Goal: Task Accomplishment & Management: Complete application form

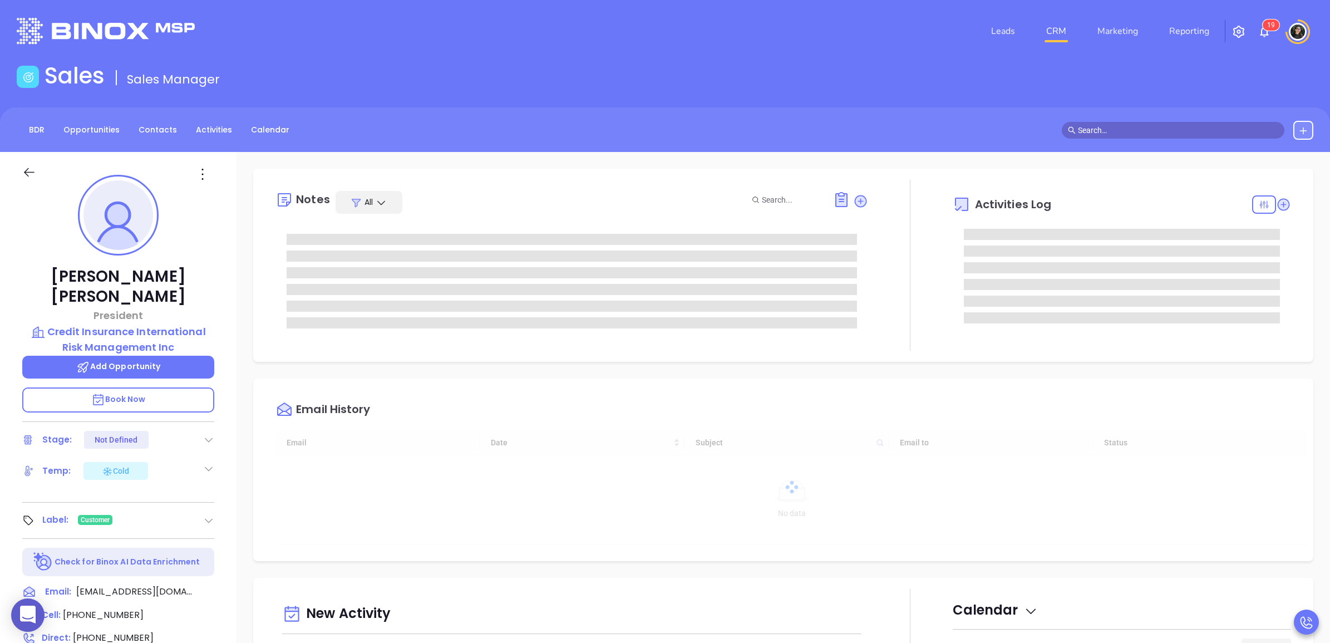
type input "[DATE]"
type input "[PERSON_NAME]"
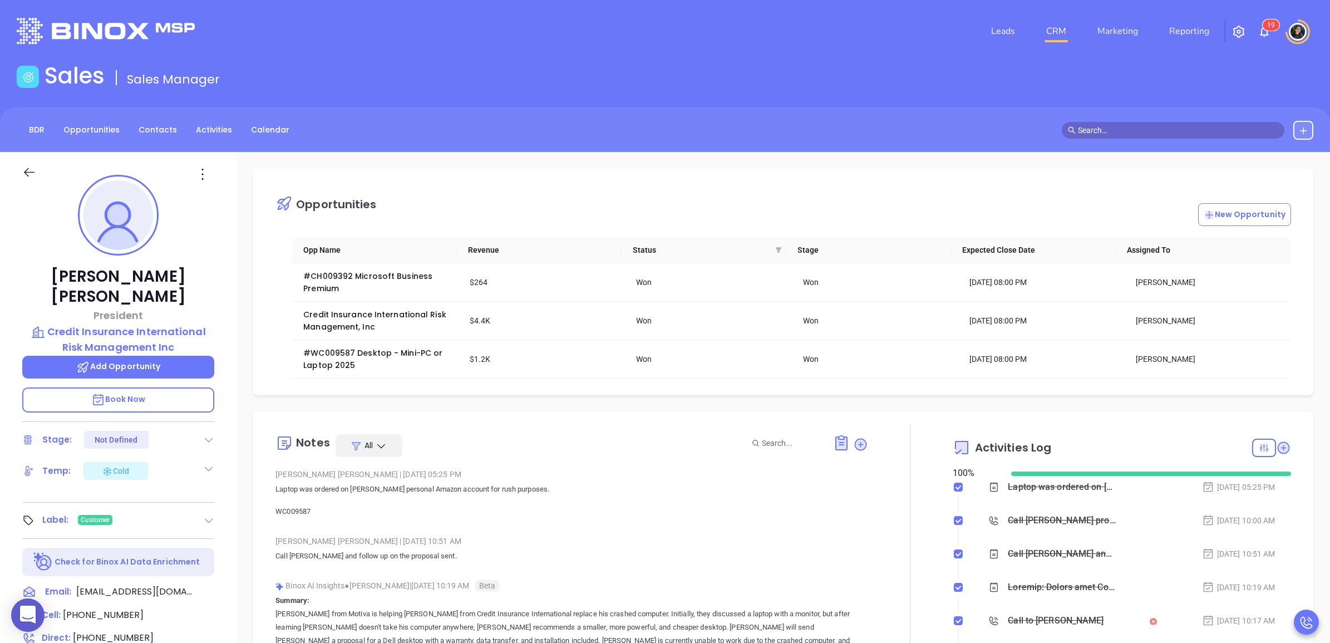
scroll to position [194, 0]
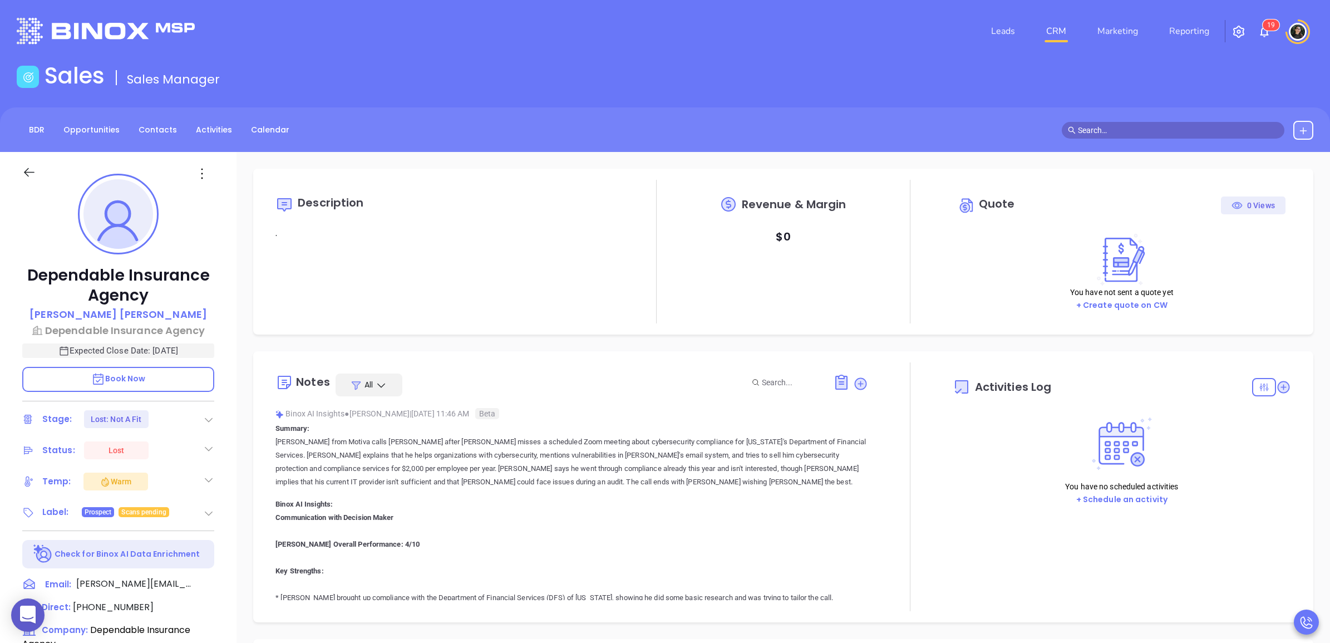
type input "[DATE]"
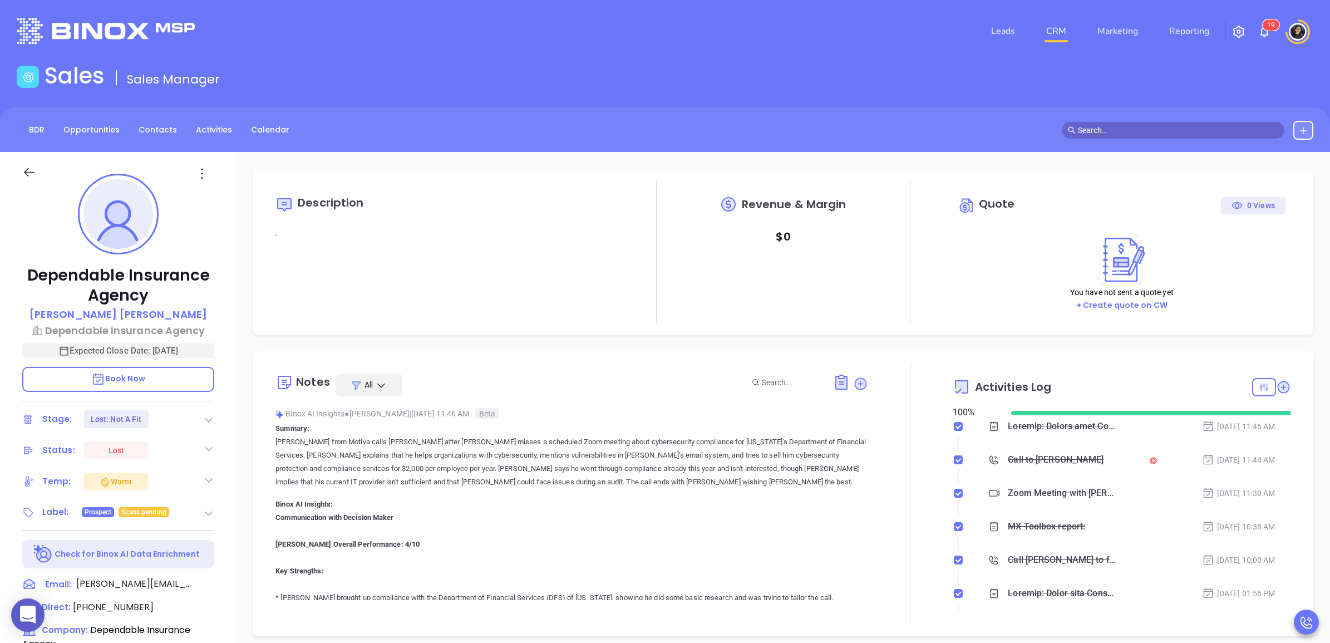
type input "[PERSON_NAME]"
click at [1064, 35] on link "CRM" at bounding box center [1056, 31] width 29 height 22
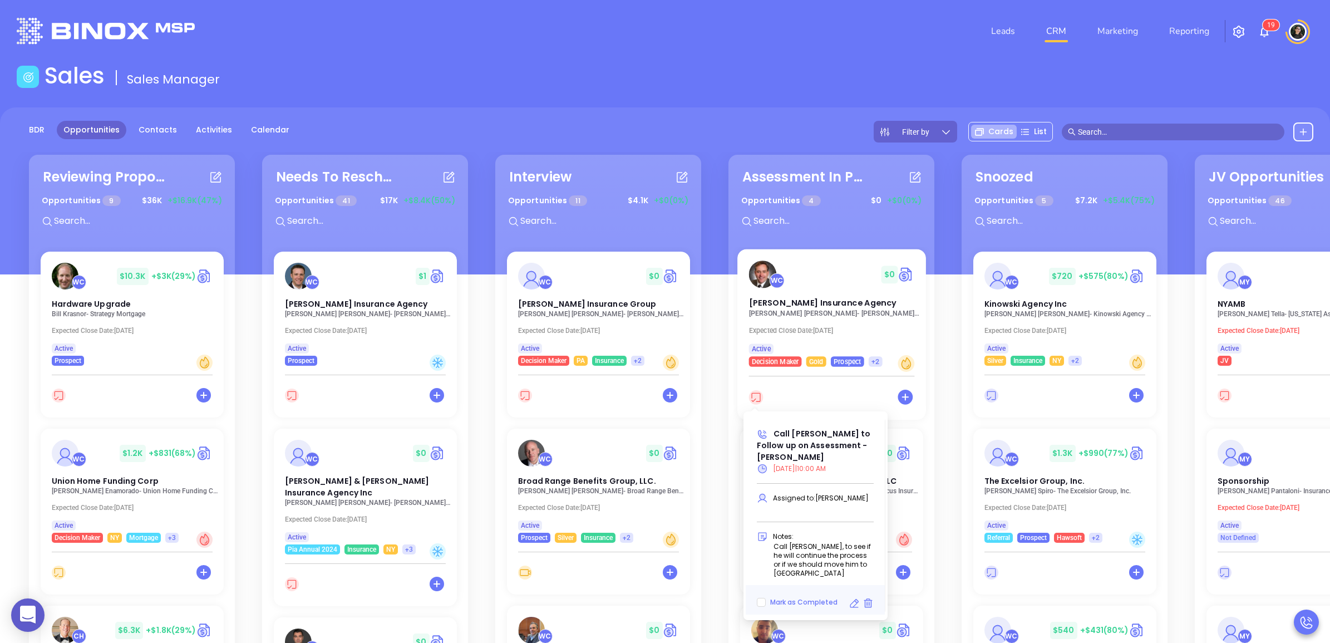
click at [752, 399] on icon at bounding box center [756, 397] width 14 height 14
click at [854, 599] on icon at bounding box center [855, 603] width 9 height 9
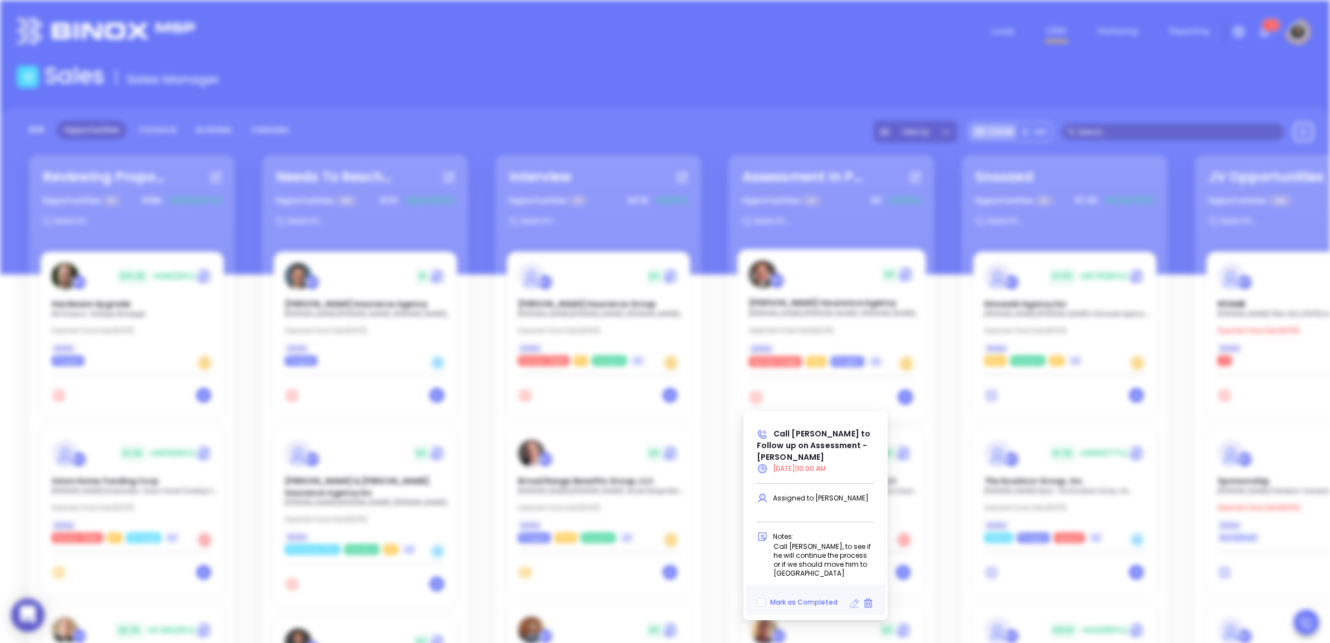
type input "08/14/2025"
type input "Call Brad to Follow up on Assessment - Brad Lawton"
type input "Call"
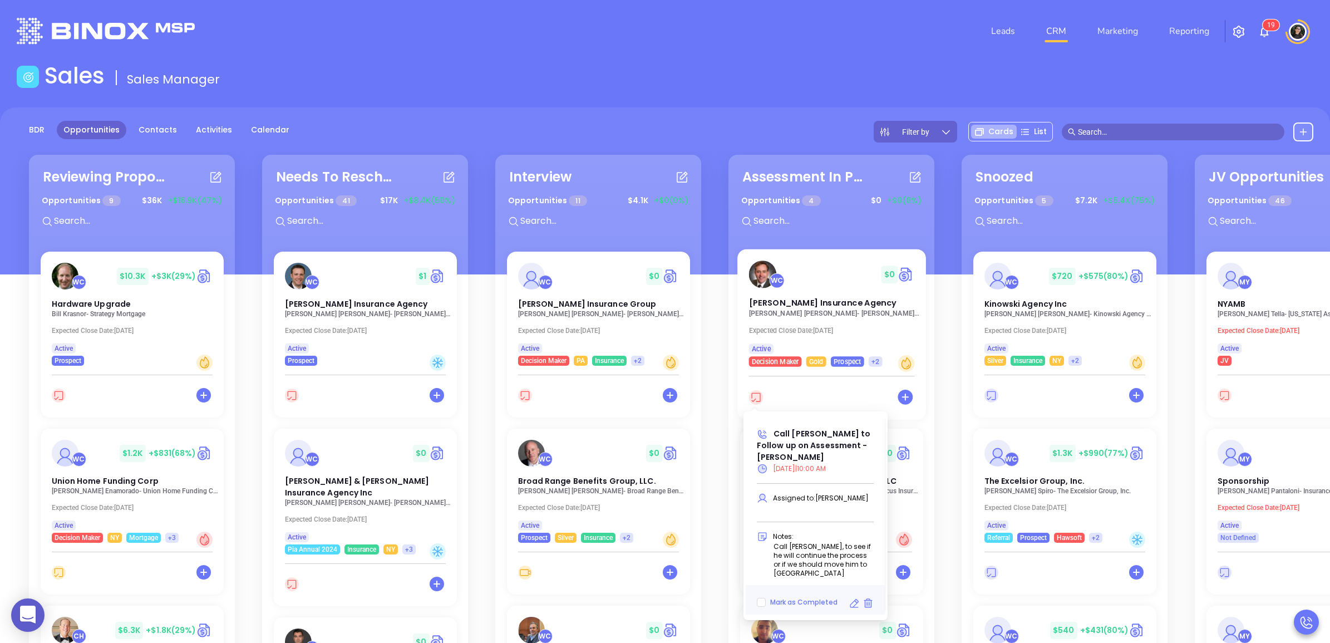
click at [750, 394] on icon at bounding box center [756, 397] width 14 height 14
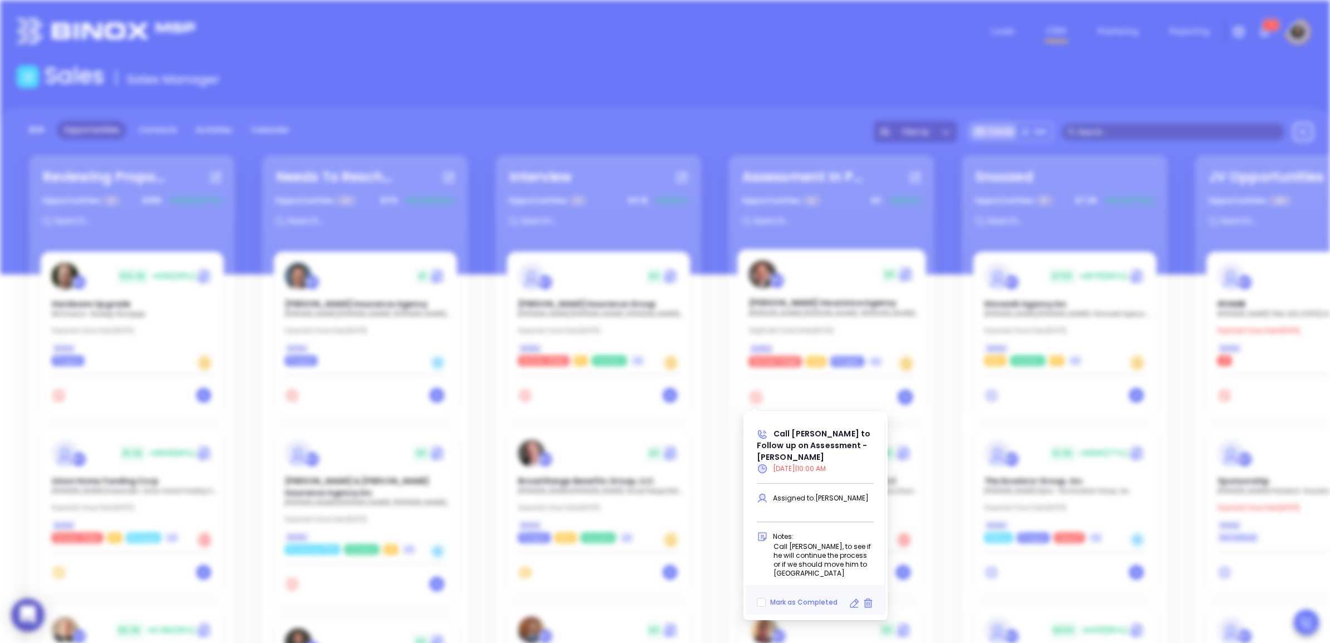
type input "08/14/2025"
type input "Call Brad to Follow up on Assessment - Brad Lawton"
type input "Call"
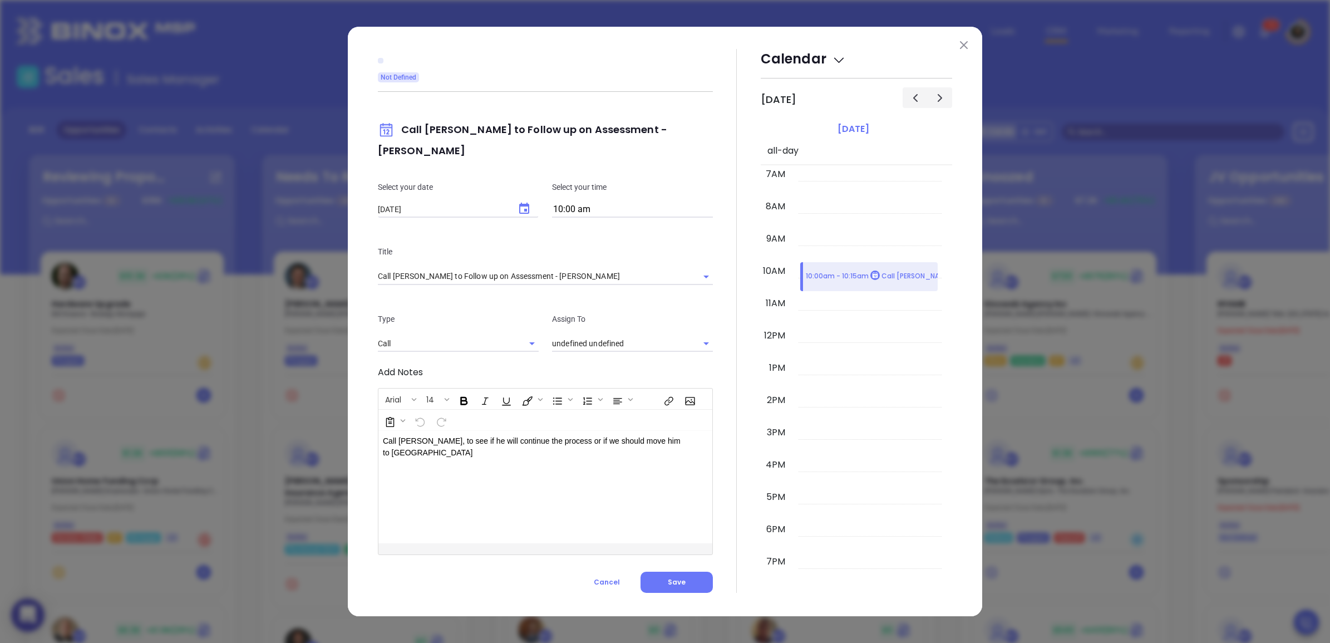
type input "[PERSON_NAME]"
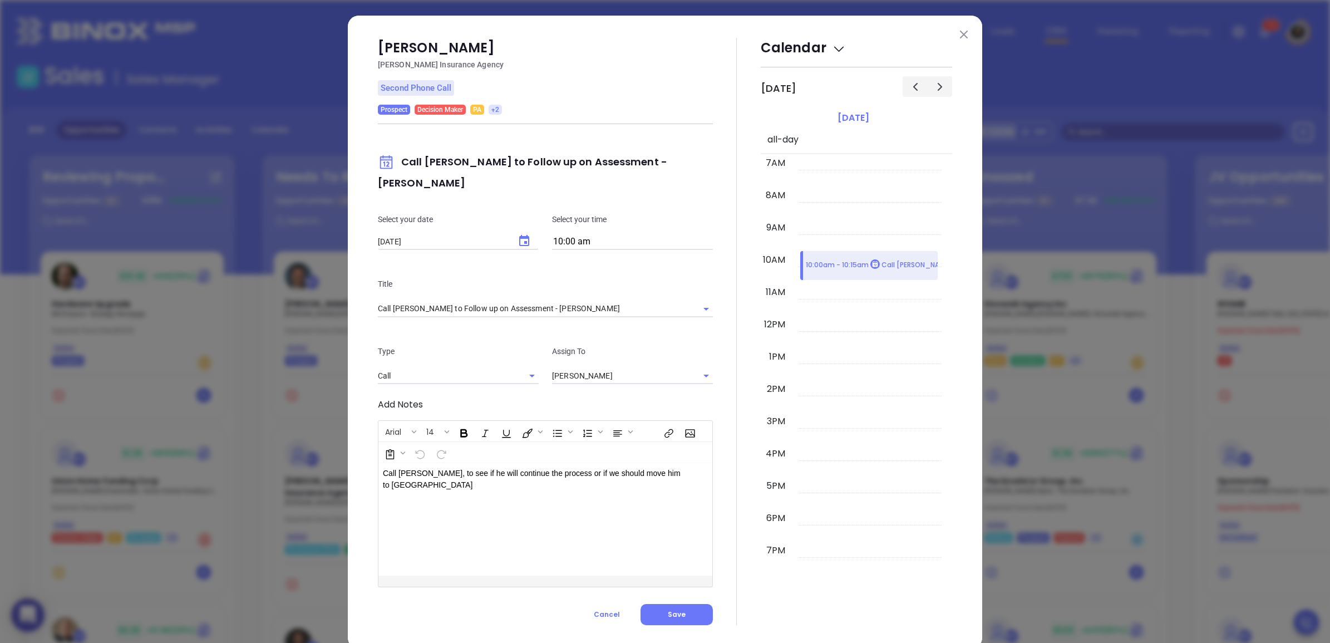
click at [618, 234] on input "10:00 am" at bounding box center [632, 242] width 161 height 16
click at [615, 258] on button "10:00 am" at bounding box center [638, 268] width 173 height 24
click at [675, 610] on span "Save" at bounding box center [677, 614] width 18 height 9
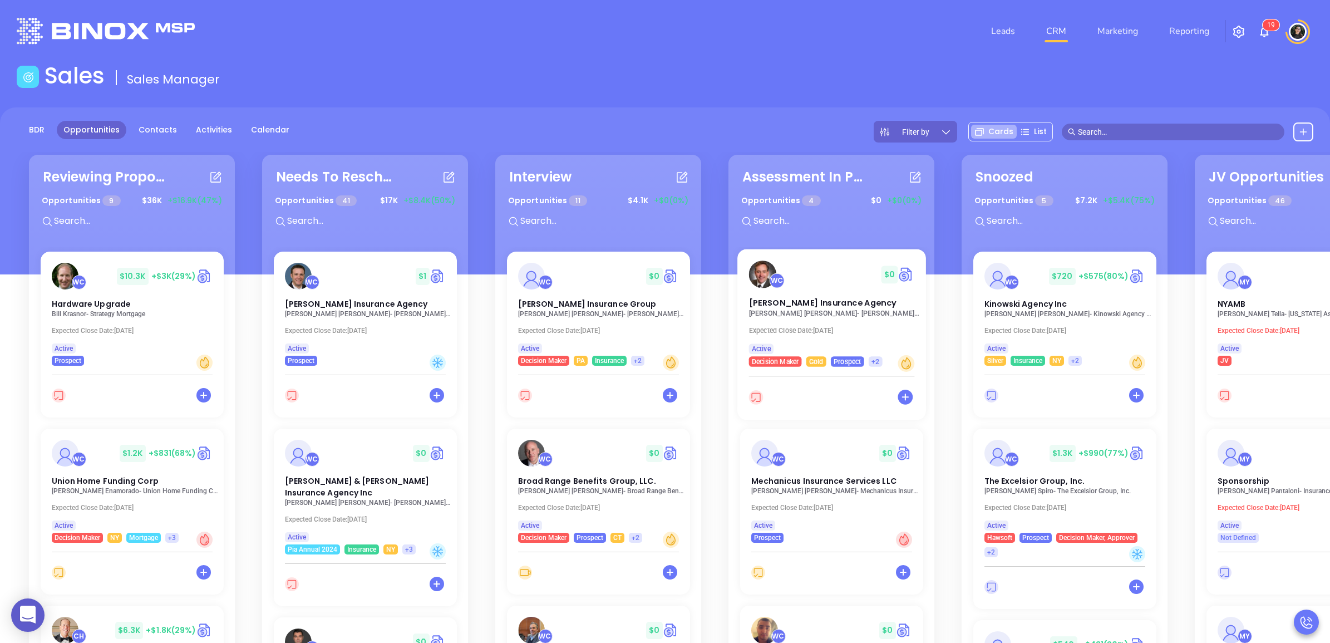
click at [797, 313] on p "Brad Lawton - Lawton Insurance Agency" at bounding box center [835, 313] width 172 height 8
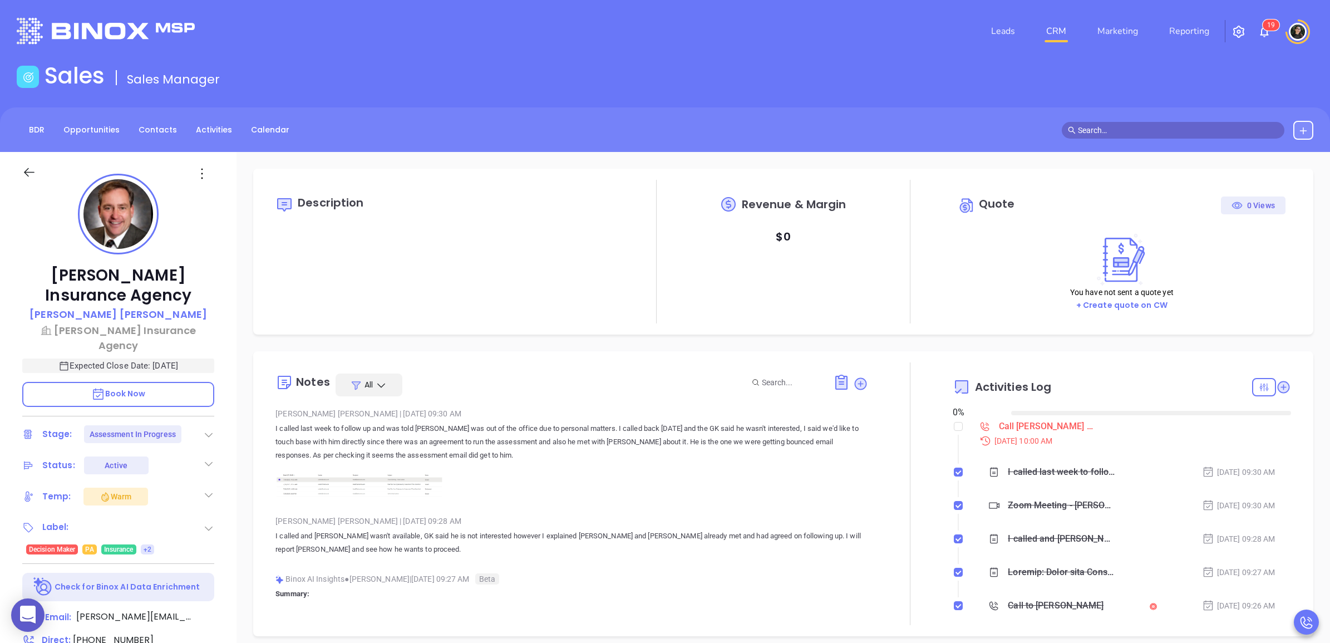
type input "[DATE]"
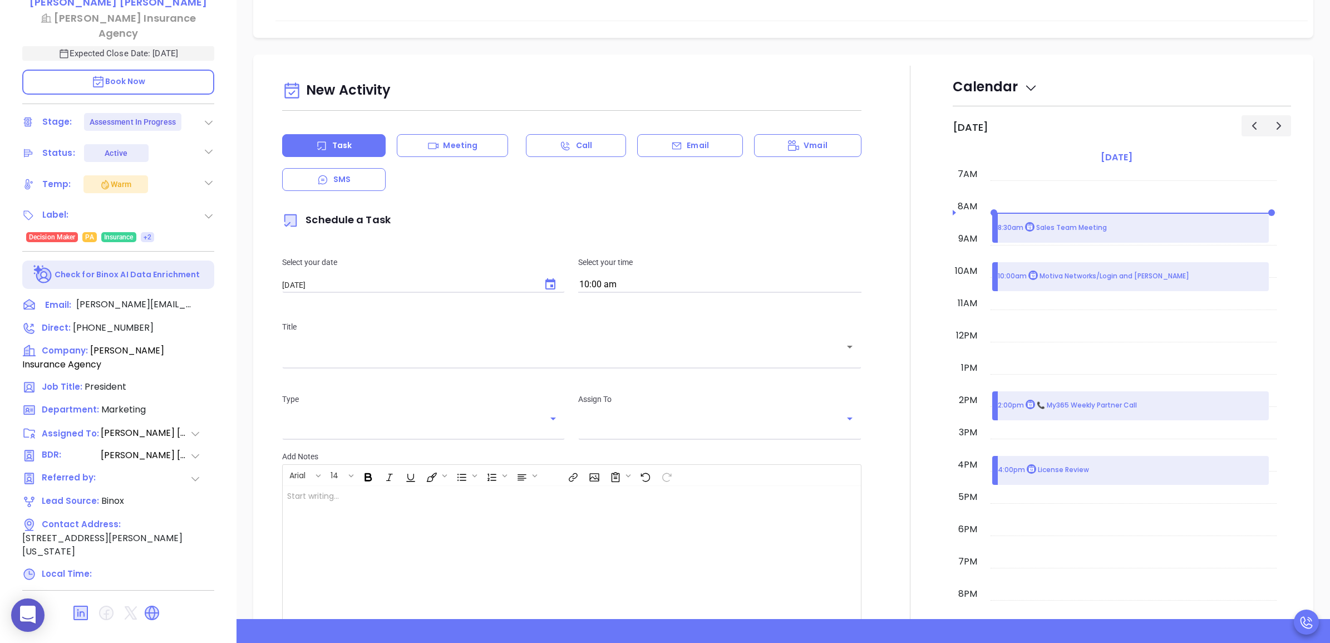
scroll to position [417, 0]
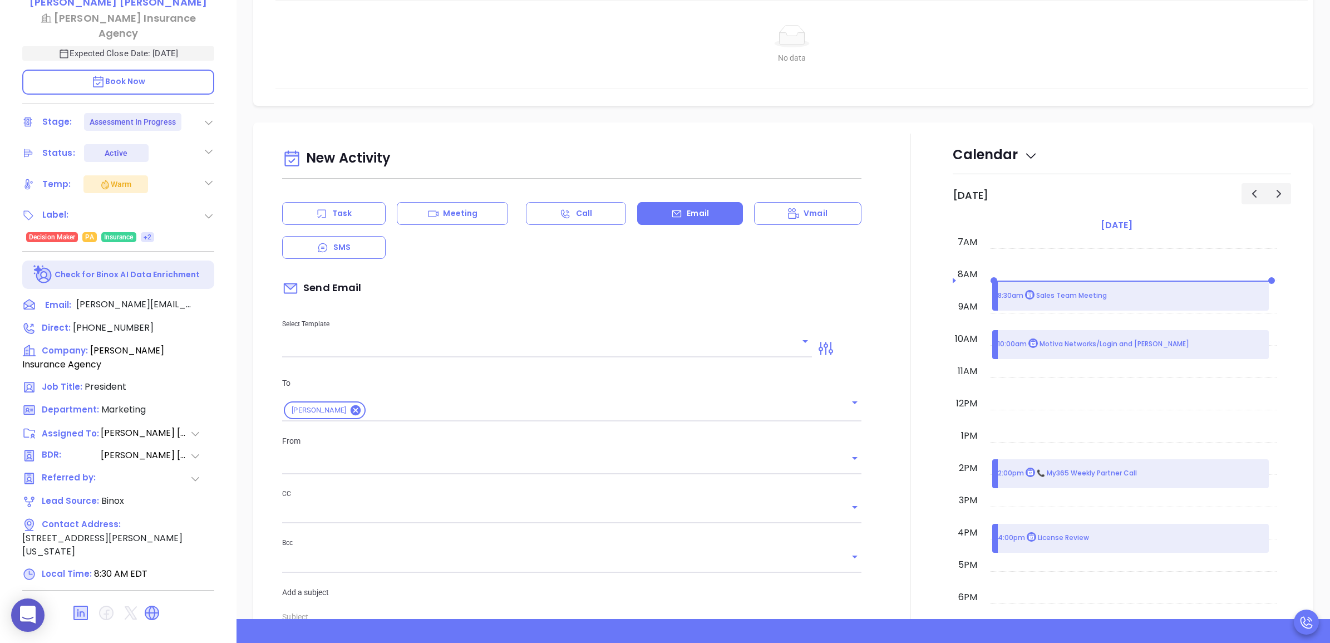
click at [464, 344] on input "text" at bounding box center [538, 349] width 513 height 16
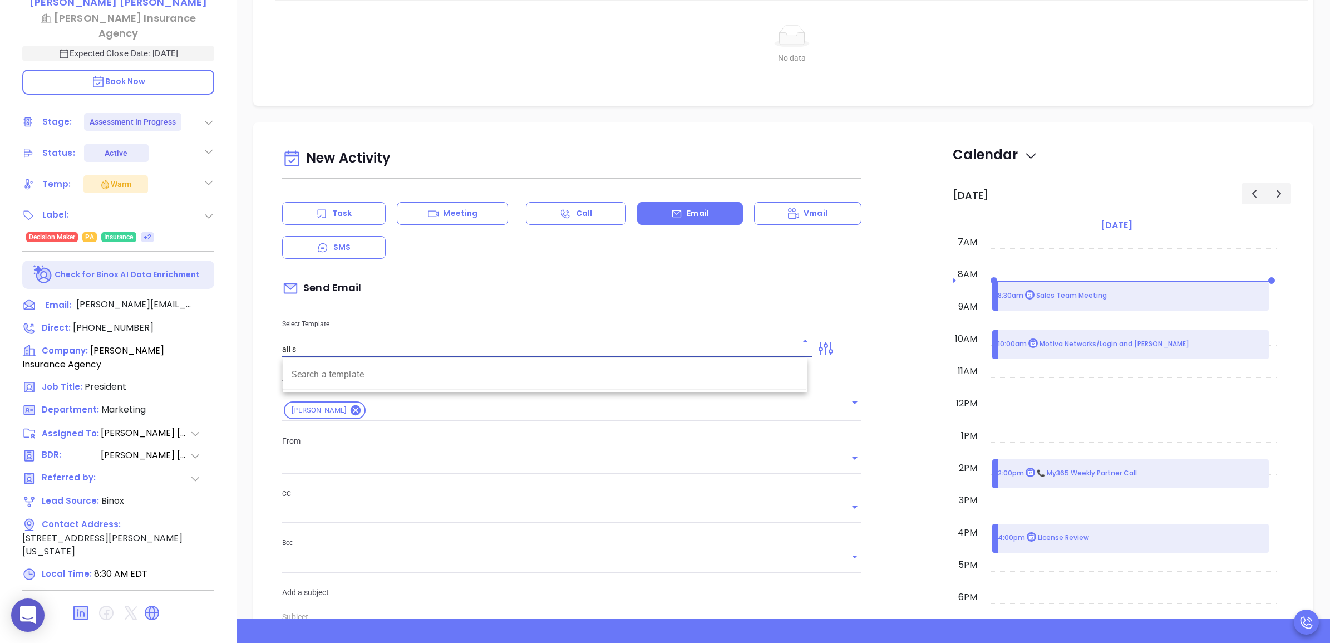
type input "all se"
type input "[PERSON_NAME]"
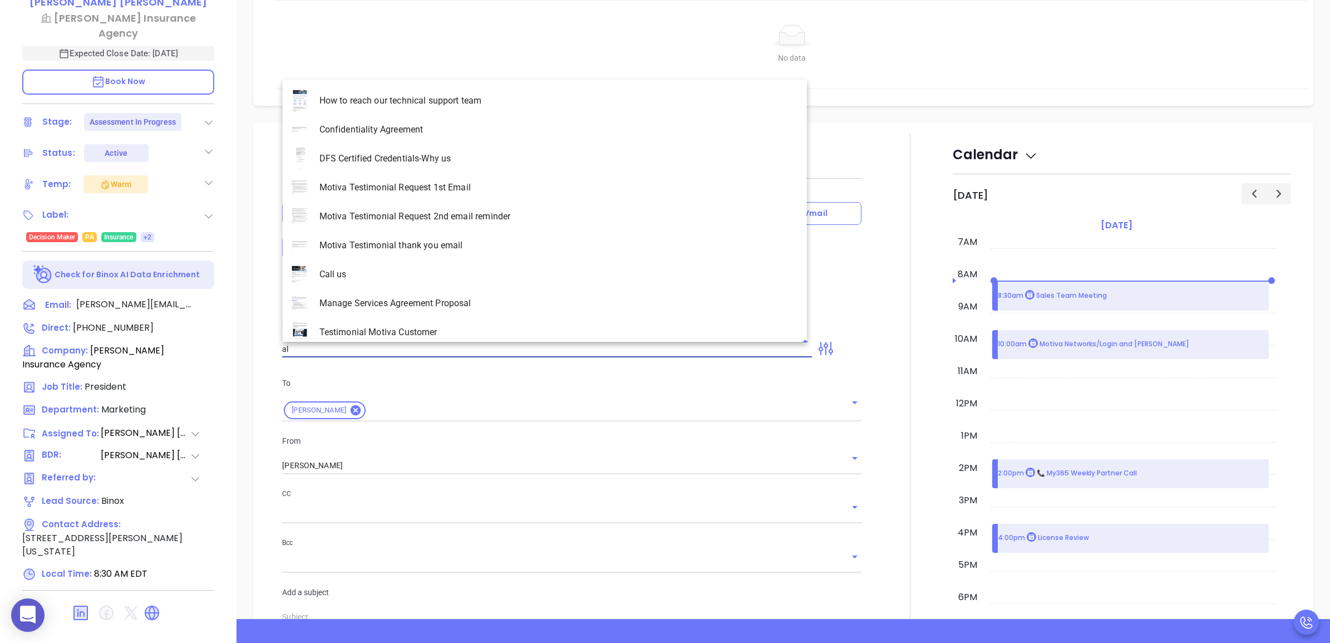
type input "a"
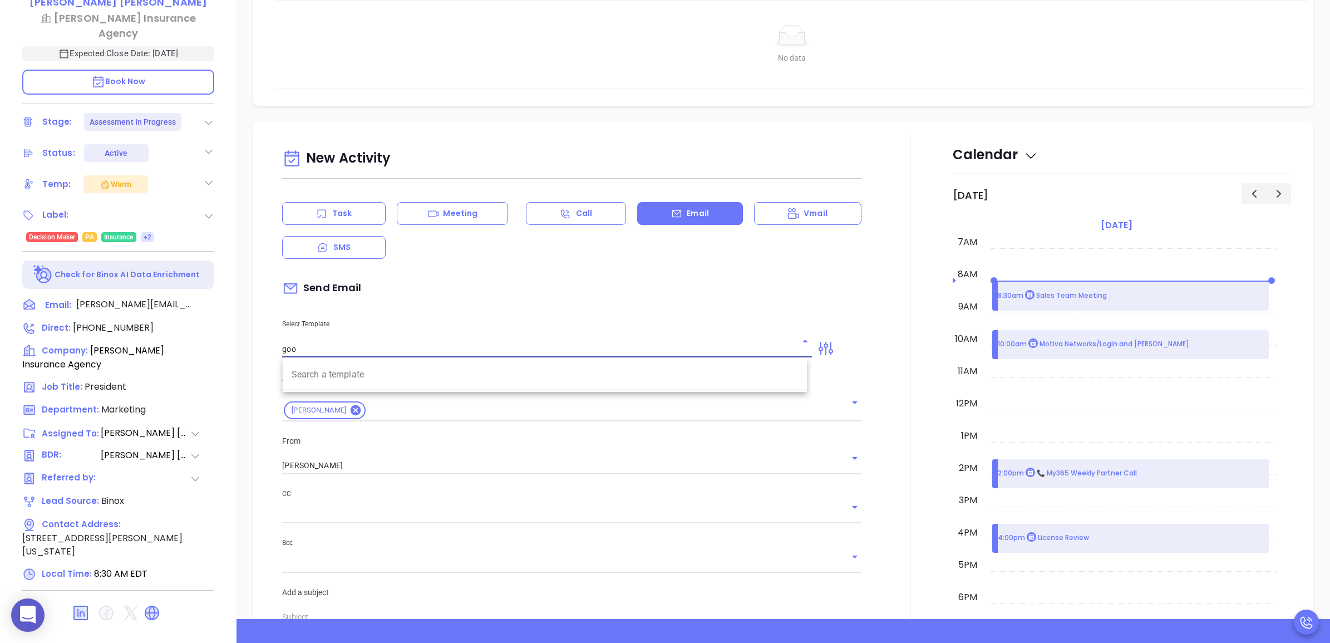
type input "good"
click at [464, 344] on input "good" at bounding box center [538, 349] width 513 height 16
click at [465, 344] on input "good" at bounding box center [538, 349] width 513 height 16
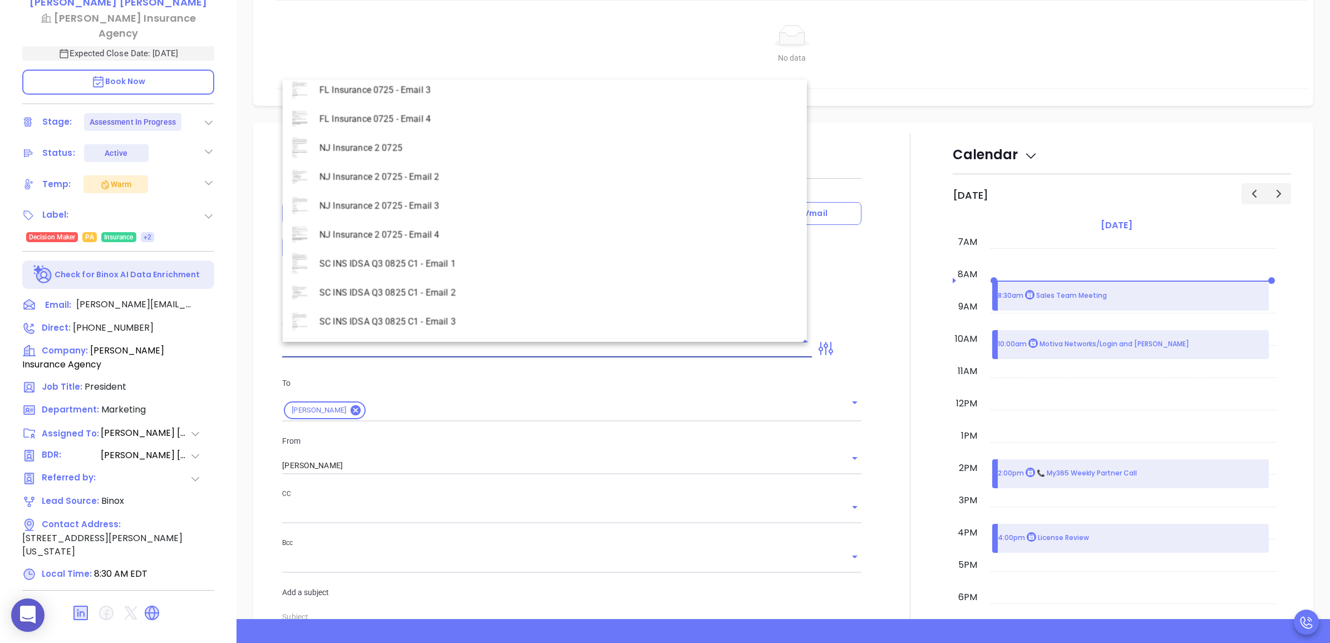
scroll to position [2227, 0]
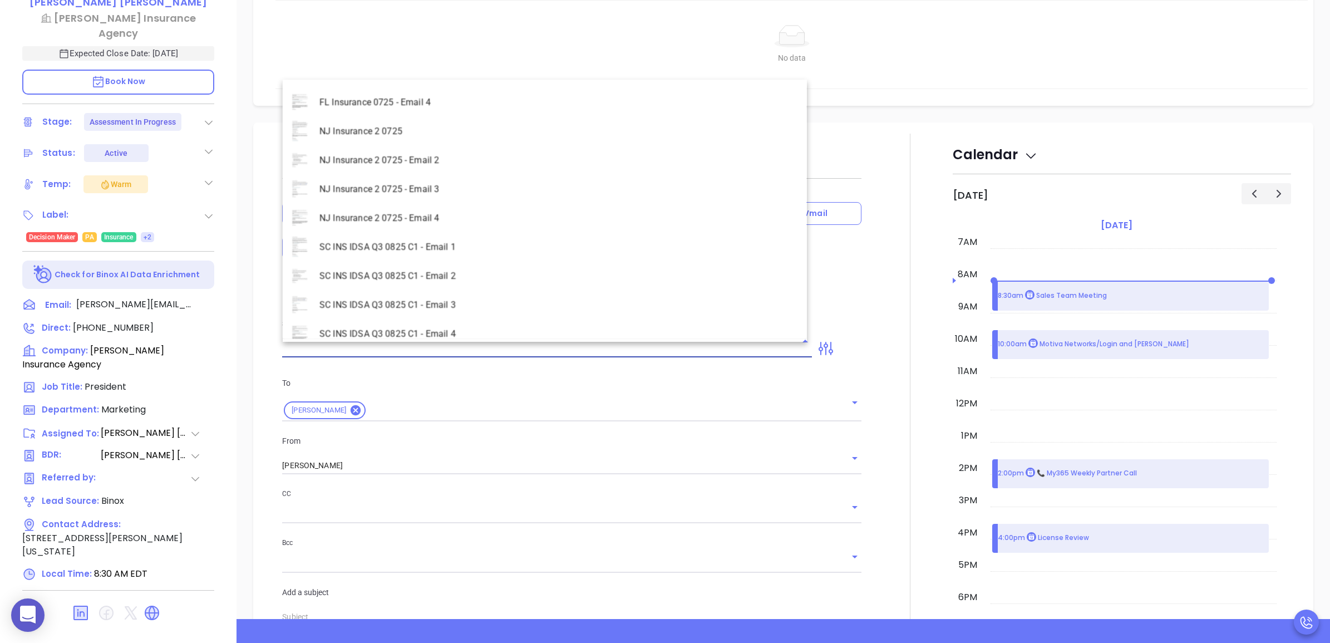
click at [916, 76] on td "No data No data" at bounding box center [792, 45] width 1033 height 89
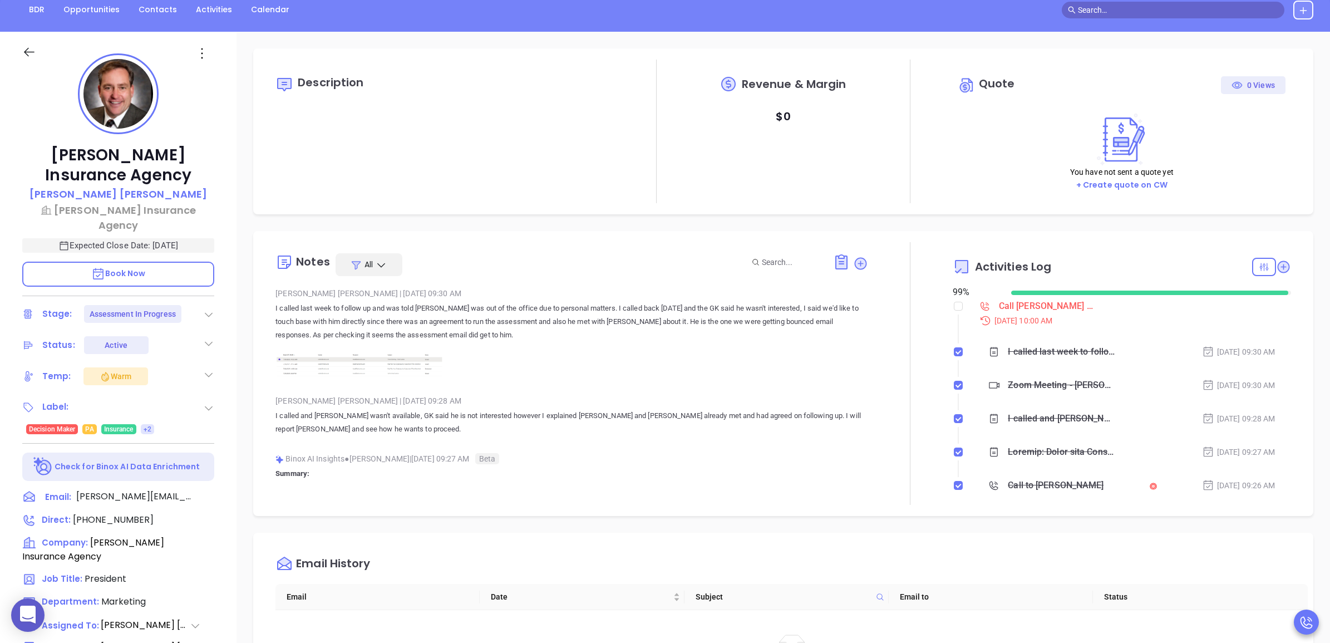
scroll to position [0, 0]
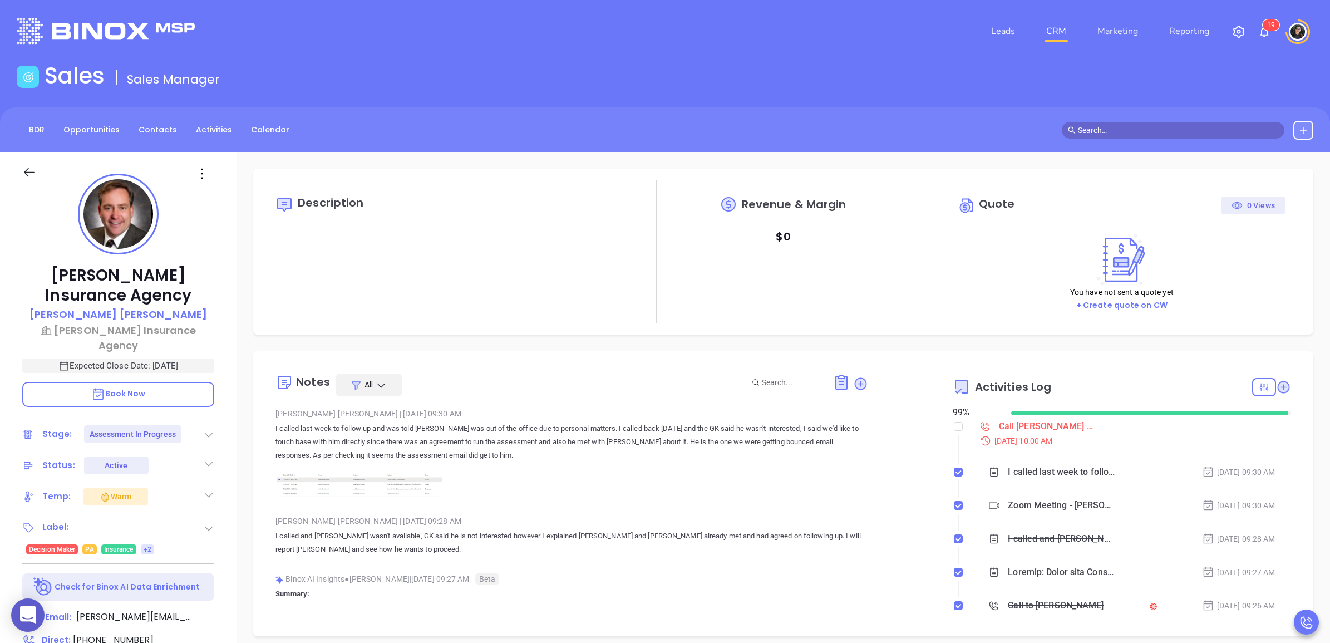
click at [1005, 425] on div "Call Brad to Follow up on Assessment - Brad Lawton" at bounding box center [1046, 426] width 95 height 17
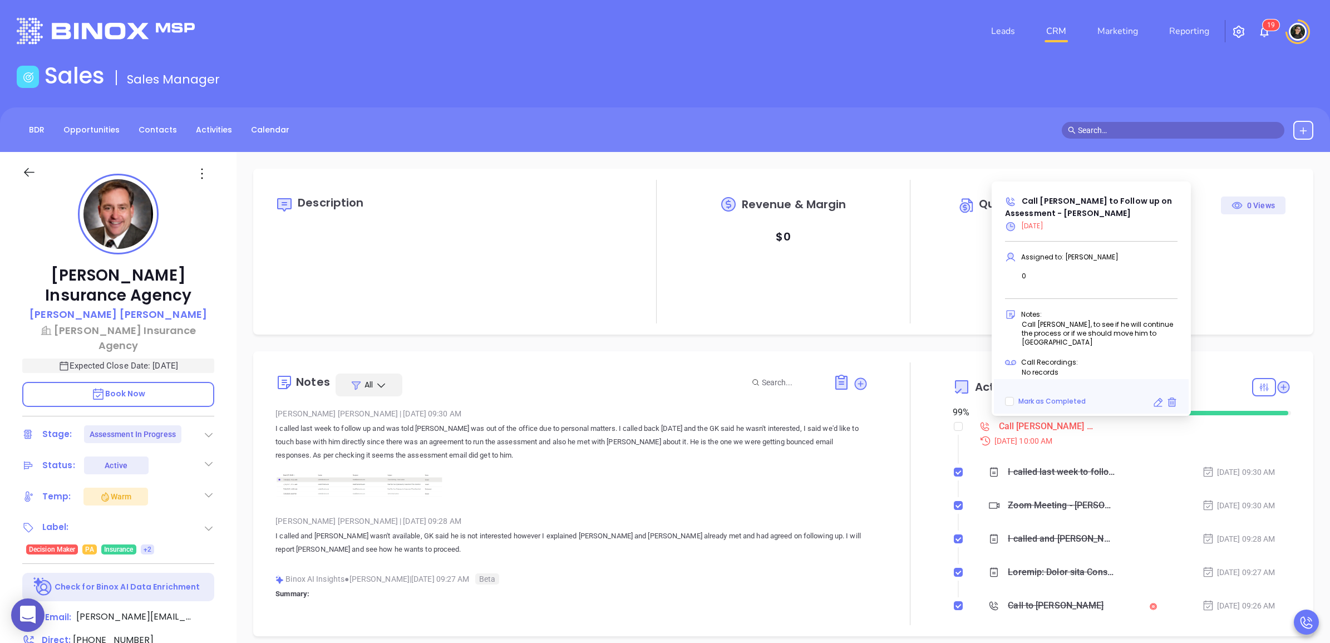
click at [1158, 402] on icon at bounding box center [1158, 402] width 11 height 11
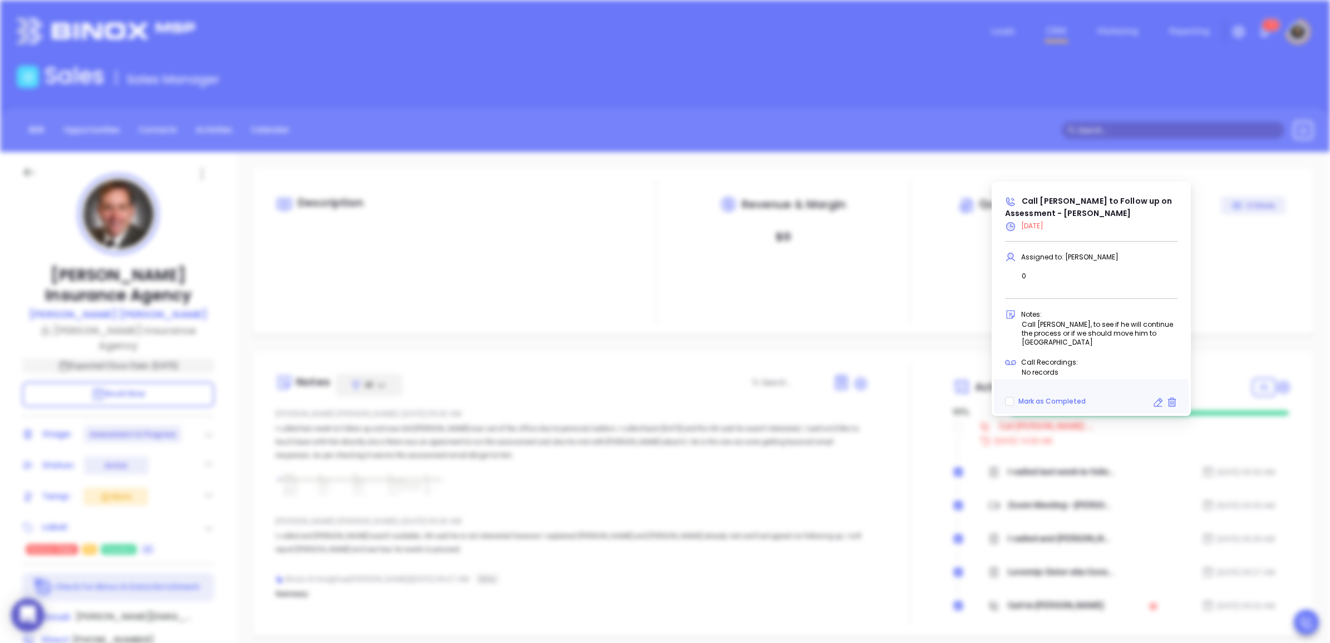
type input "08/14/2025"
type input "Call Brad to Follow up on Assessment - Brad Lawton"
type input "Call"
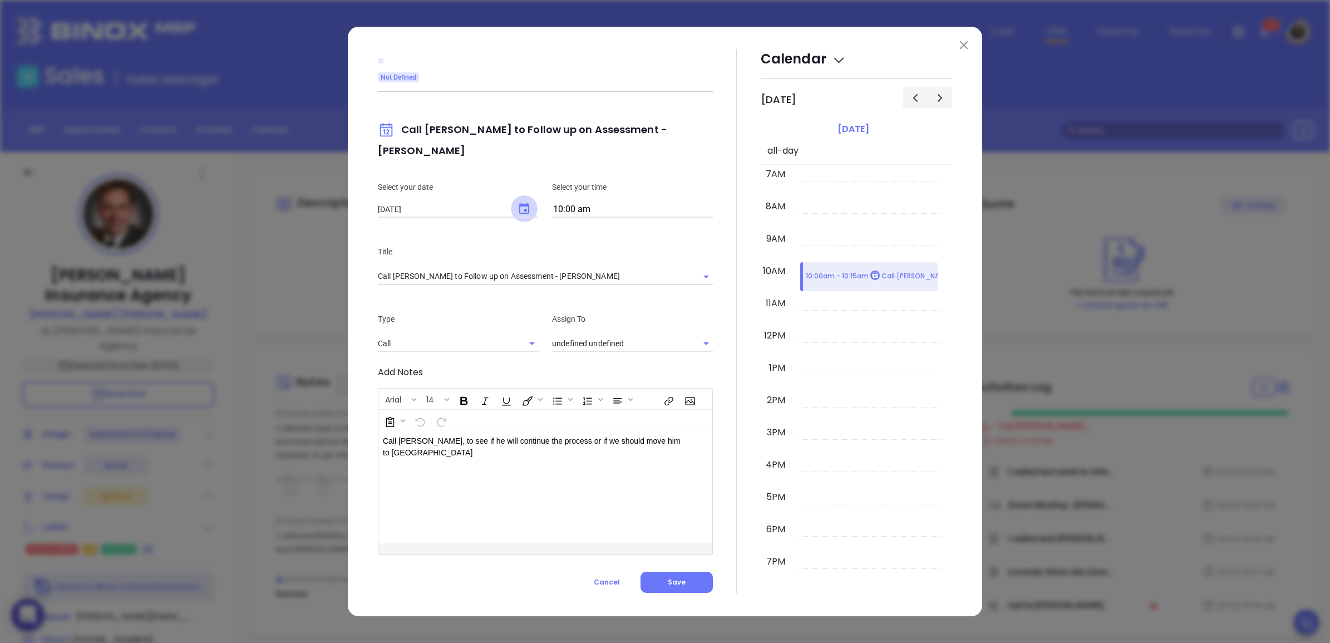
click at [516, 199] on button "Choose date, selected date is Aug 14, 2025" at bounding box center [524, 208] width 27 height 27
type input "[PERSON_NAME]"
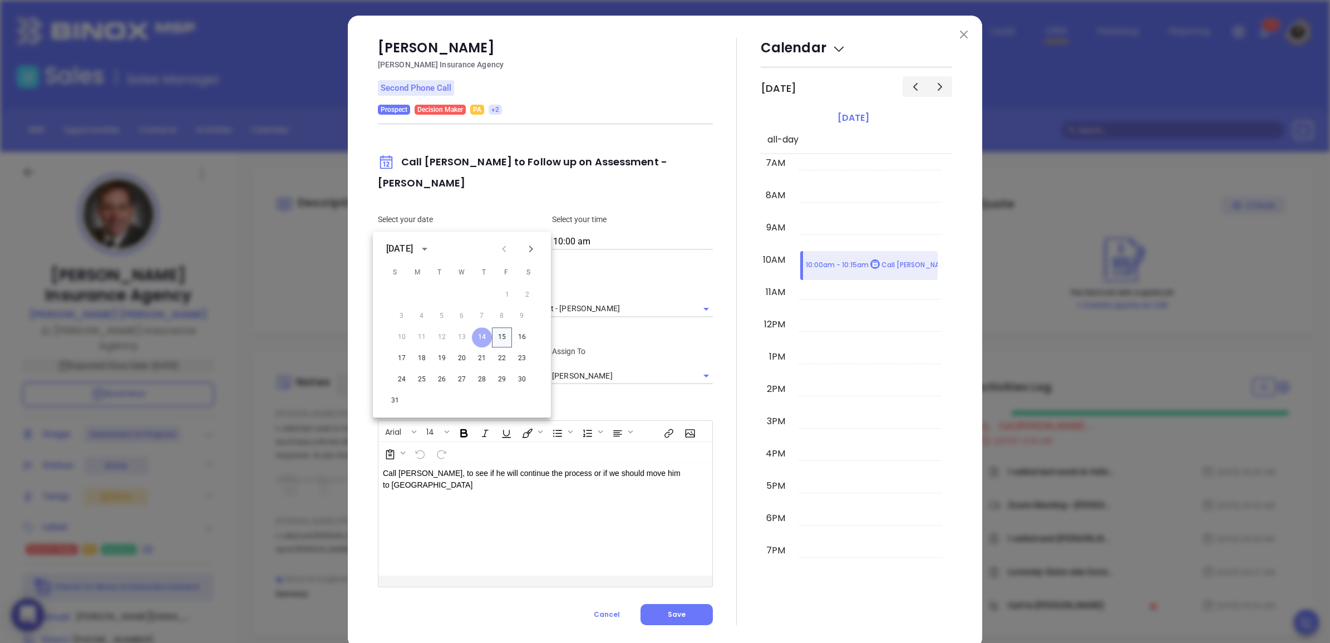
click at [508, 334] on button "15" at bounding box center [502, 337] width 20 height 20
type input "08/15/2025"
click at [701, 607] on button "Save" at bounding box center [677, 614] width 72 height 21
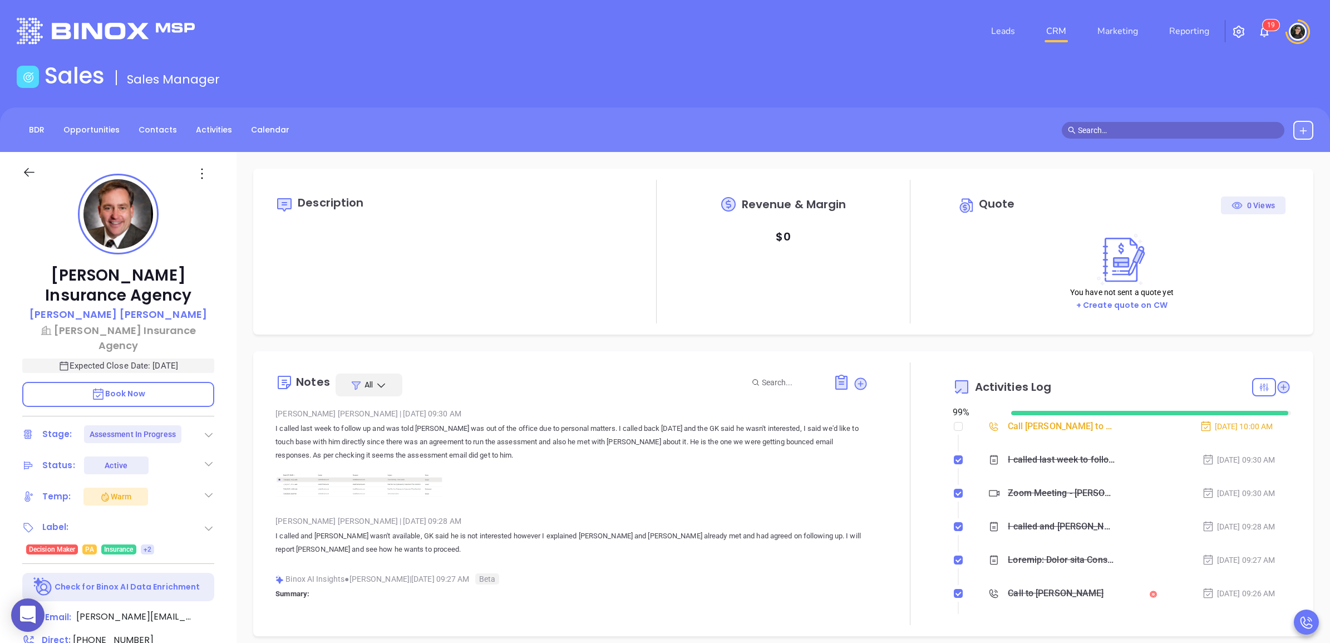
click at [1059, 39] on link "CRM" at bounding box center [1056, 31] width 29 height 22
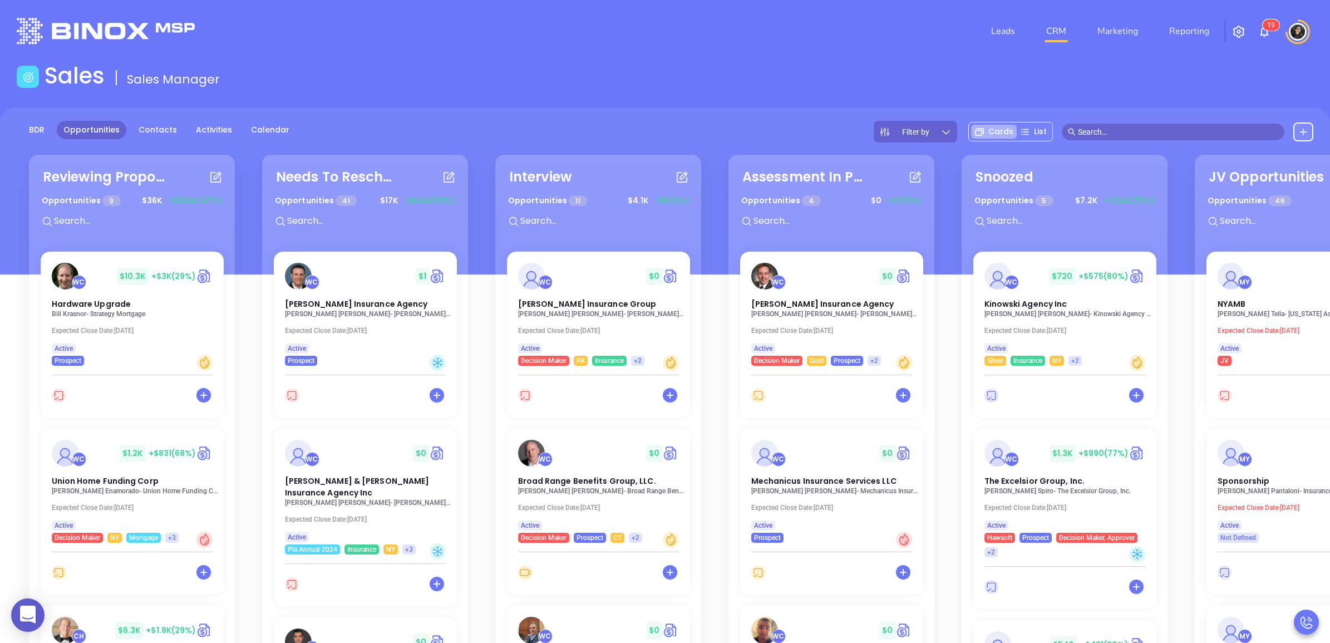
click at [793, 62] on div "Sales Sales Manager" at bounding box center [665, 77] width 1310 height 31
drag, startPoint x: 793, startPoint y: 62, endPoint x: 761, endPoint y: 50, distance: 34.3
click at [761, 50] on div "Leads CRM Marketing Reporting 1 9" at bounding box center [883, 31] width 873 height 40
